Goal: Task Accomplishment & Management: Use online tool/utility

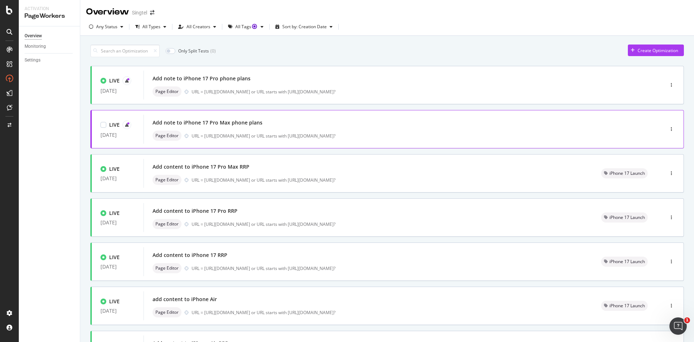
click at [314, 140] on div "Page Editor URL = [URL][DOMAIN_NAME] or URL starts with [URL][DOMAIN_NAME]?" at bounding box center [393, 135] width 481 height 10
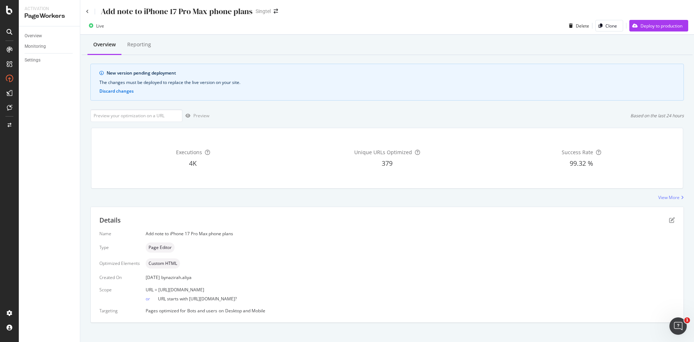
scroll to position [6, 0]
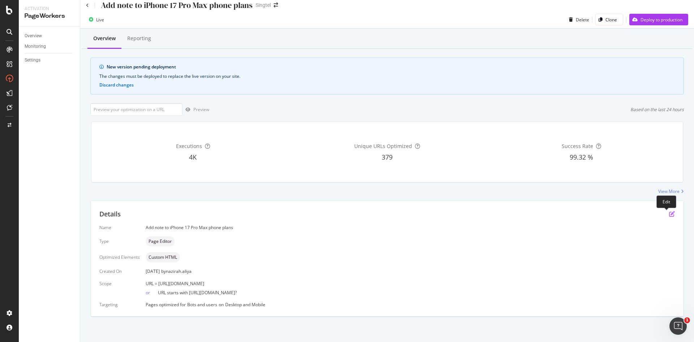
click at [669, 213] on icon "pen-to-square" at bounding box center [672, 214] width 6 height 6
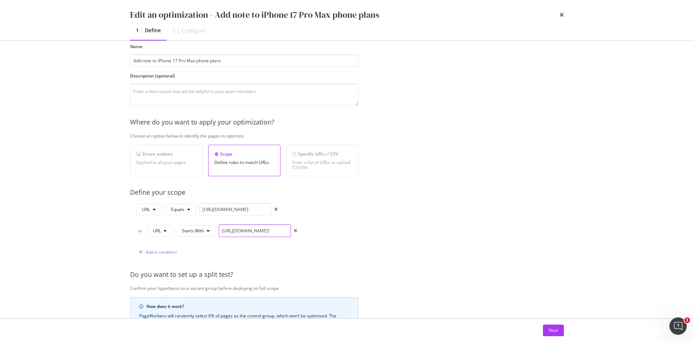
scroll to position [0, 55]
drag, startPoint x: 223, startPoint y: 234, endPoint x: 406, endPoint y: 230, distance: 182.9
click at [406, 230] on div "Provide a name and description to help identify the change that will be made by…" at bounding box center [347, 236] width 434 height 411
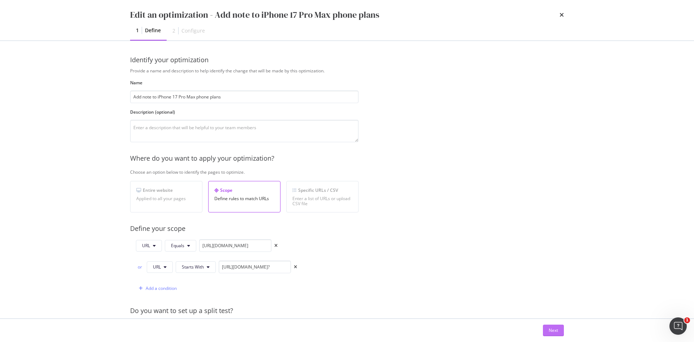
scroll to position [0, 0]
click at [553, 329] on div "Next" at bounding box center [553, 330] width 9 height 6
